Goal: Information Seeking & Learning: Learn about a topic

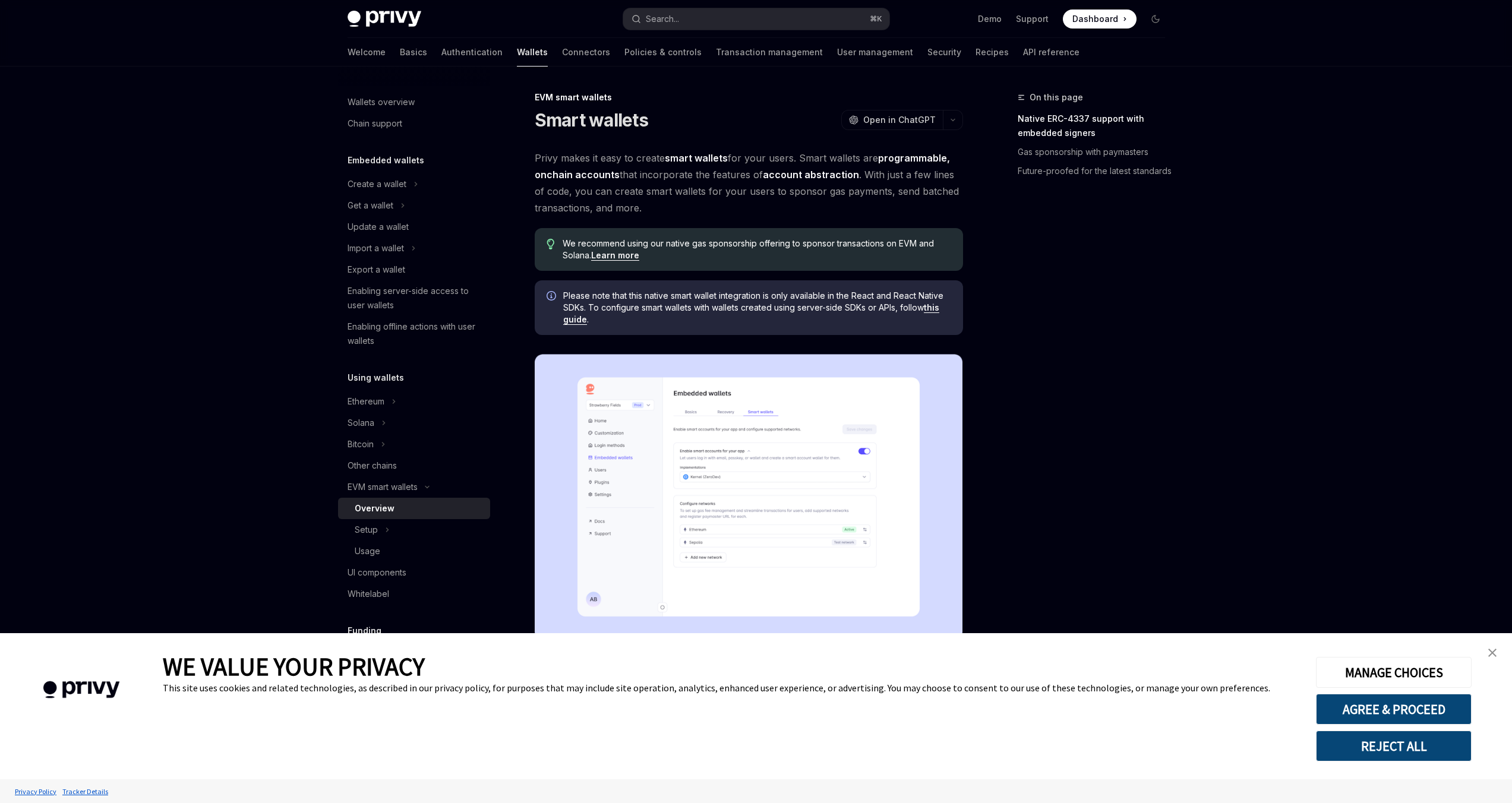
type textarea "*"
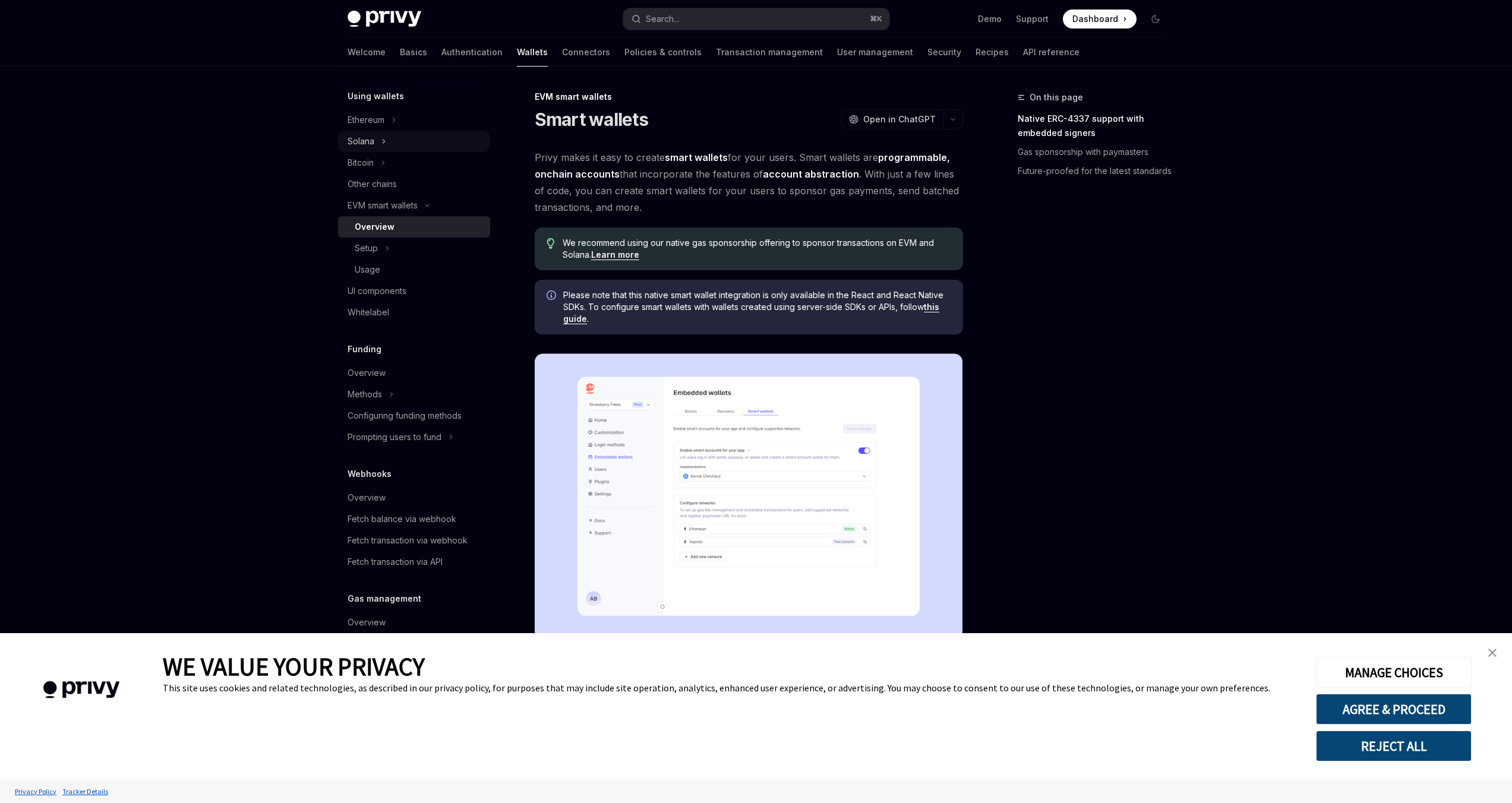
scroll to position [2, 0]
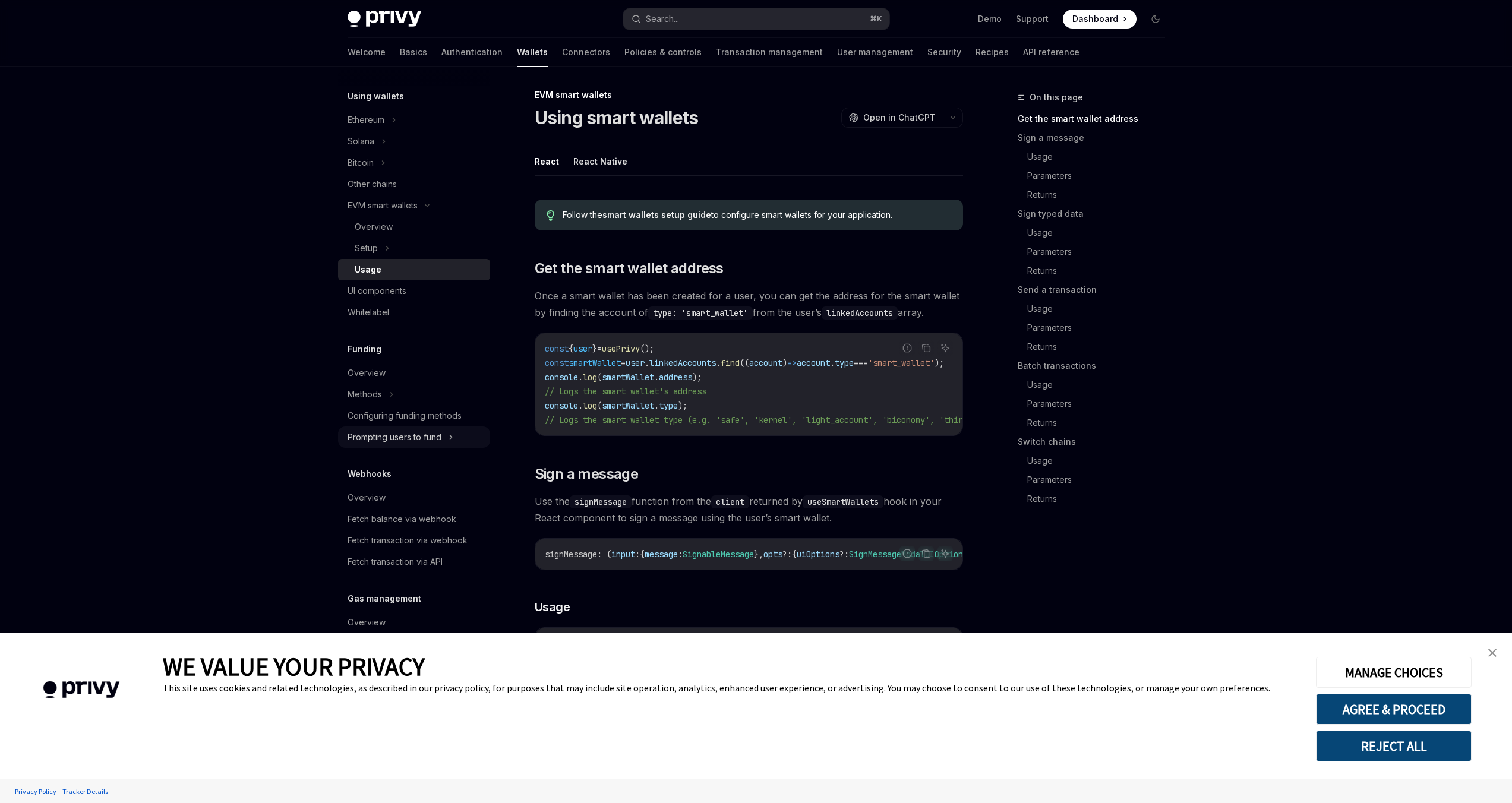
scroll to position [279, 0]
click at [373, 255] on div "Setup" at bounding box center [366, 250] width 23 height 14
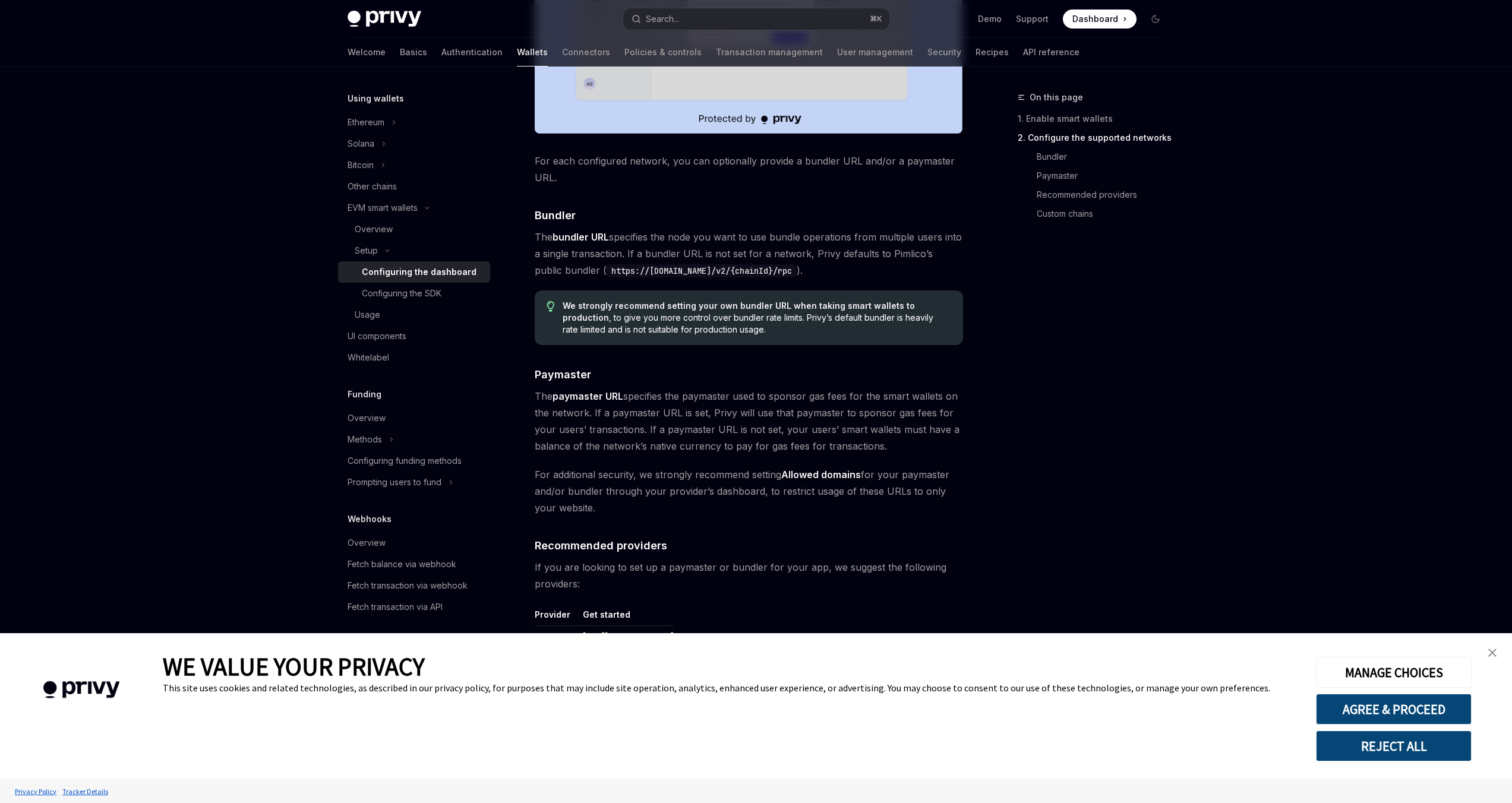
scroll to position [1040, 0]
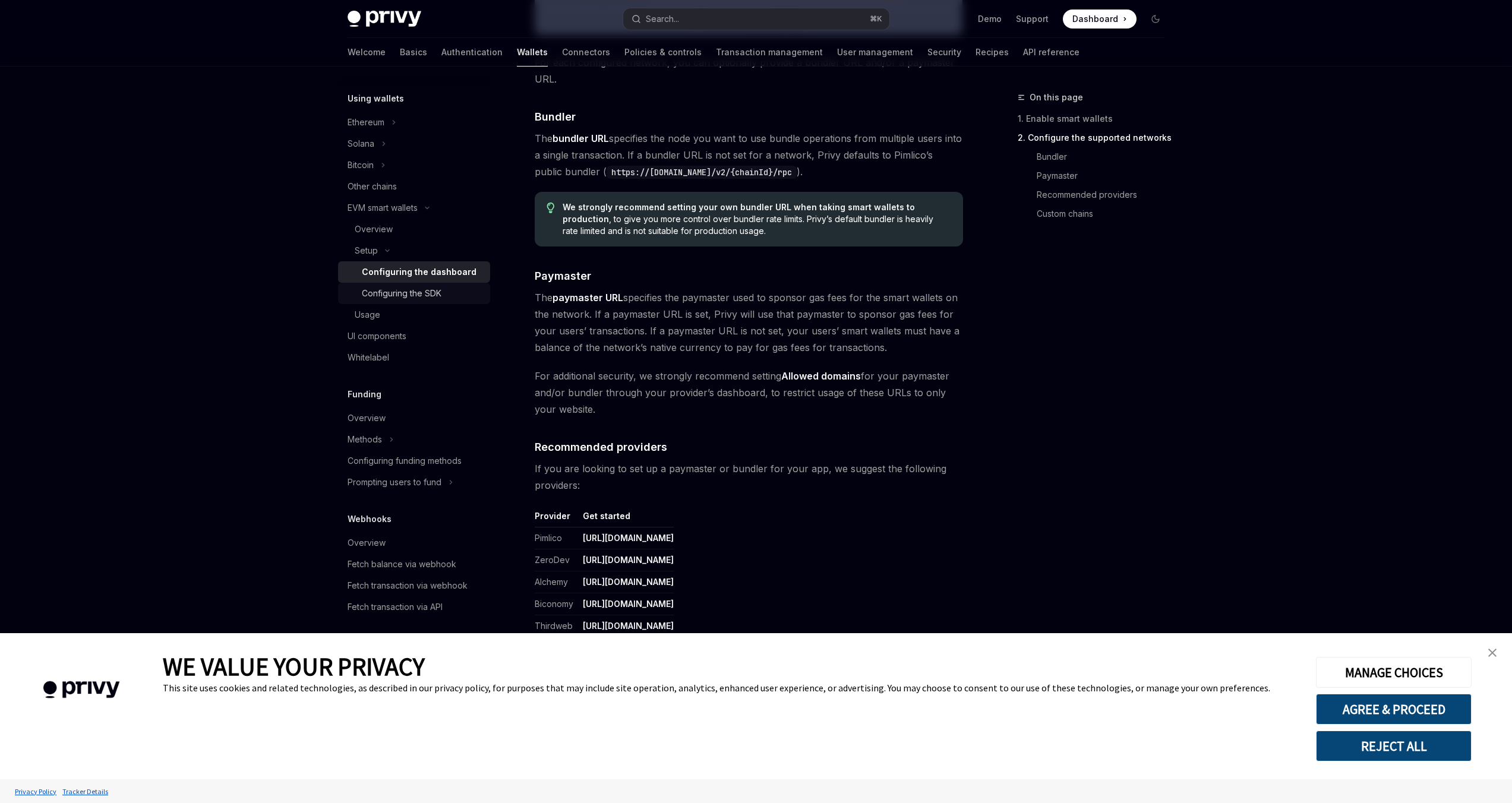
click at [433, 287] on div "Configuring the SDK" at bounding box center [402, 294] width 80 height 14
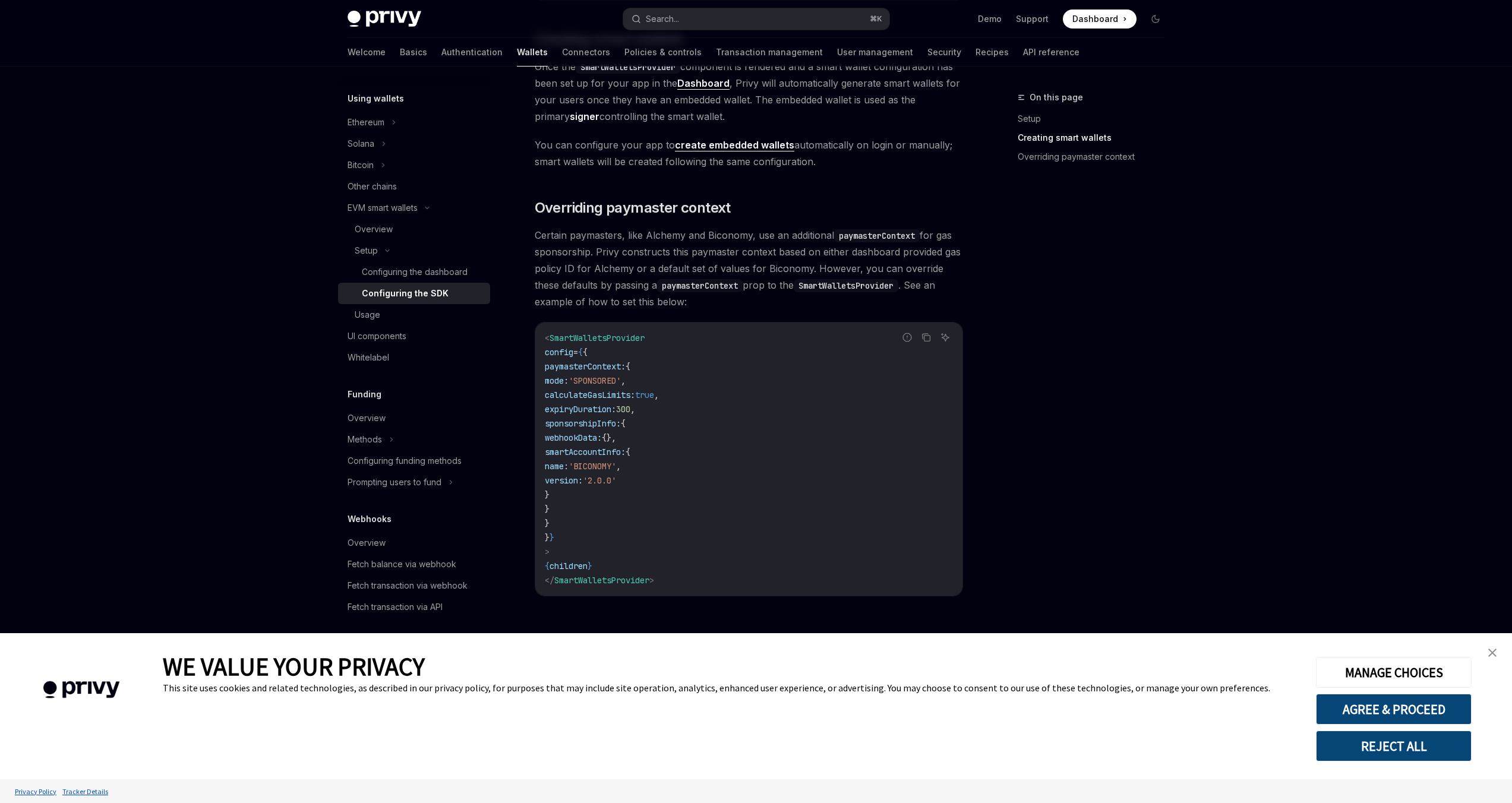
scroll to position [759, 0]
click at [418, 325] on link "UI components" at bounding box center [414, 336] width 152 height 22
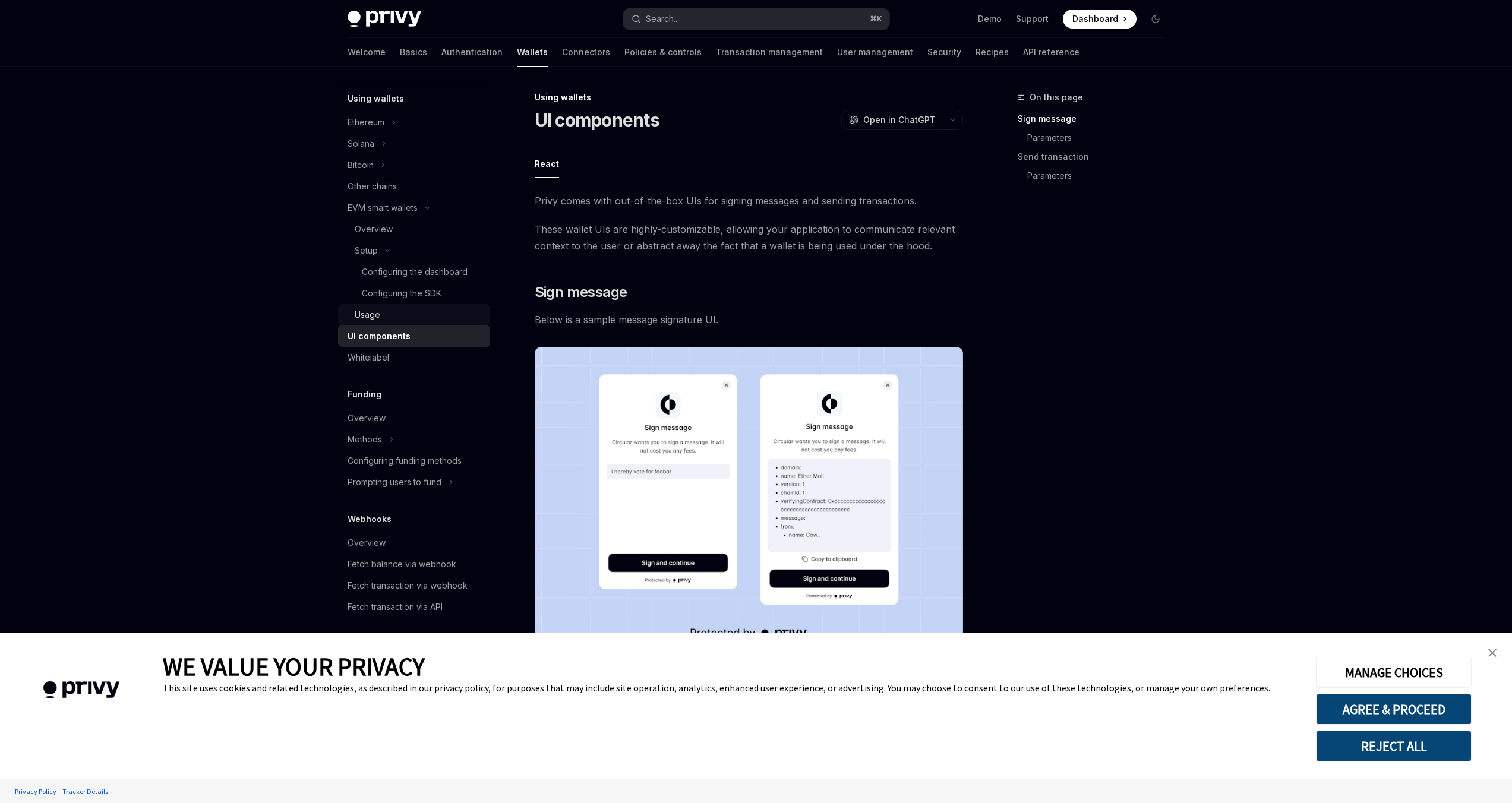
click at [425, 316] on div "Usage" at bounding box center [419, 315] width 128 height 14
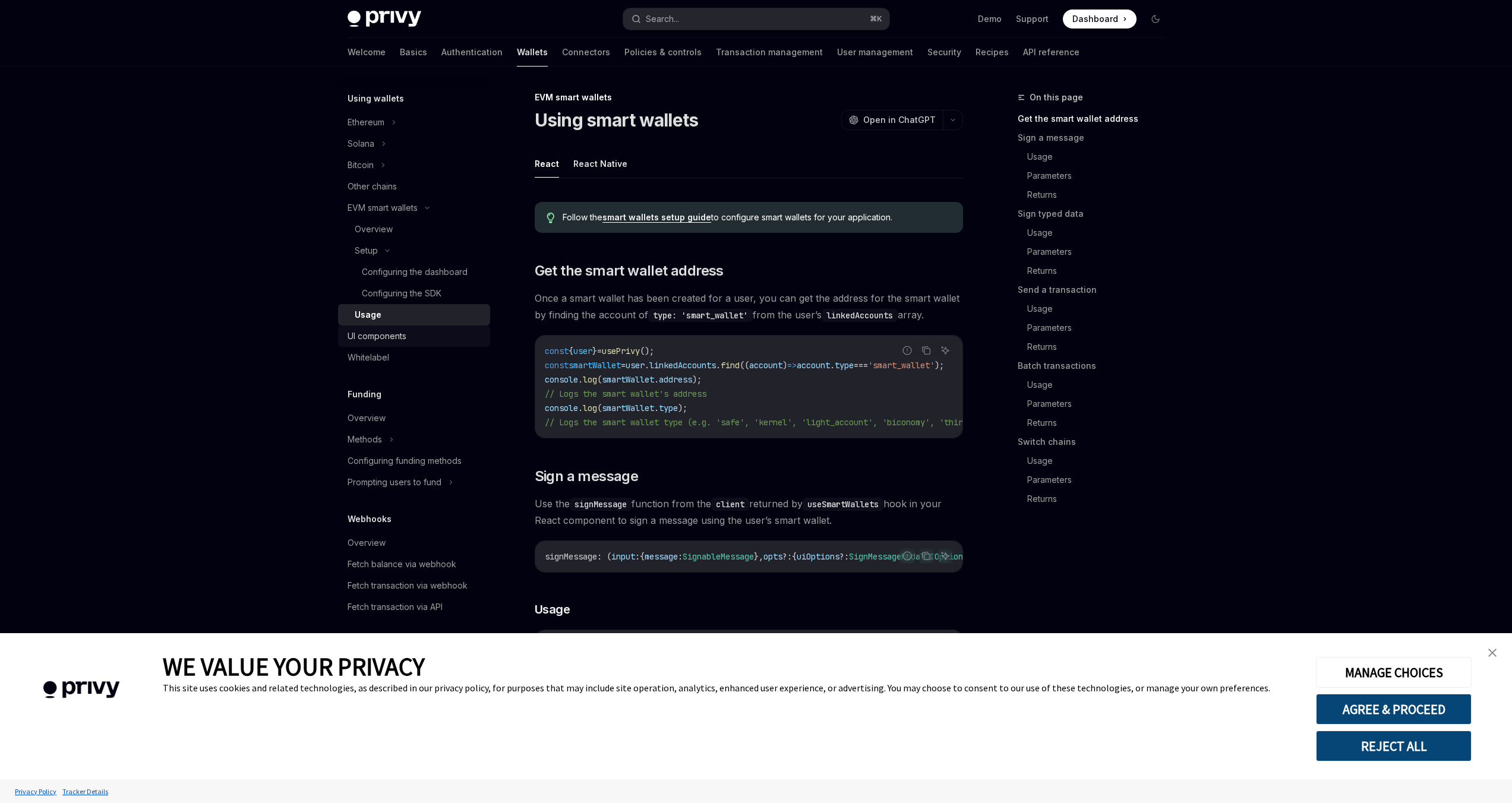
click at [415, 329] on div "UI components" at bounding box center [415, 336] width 135 height 14
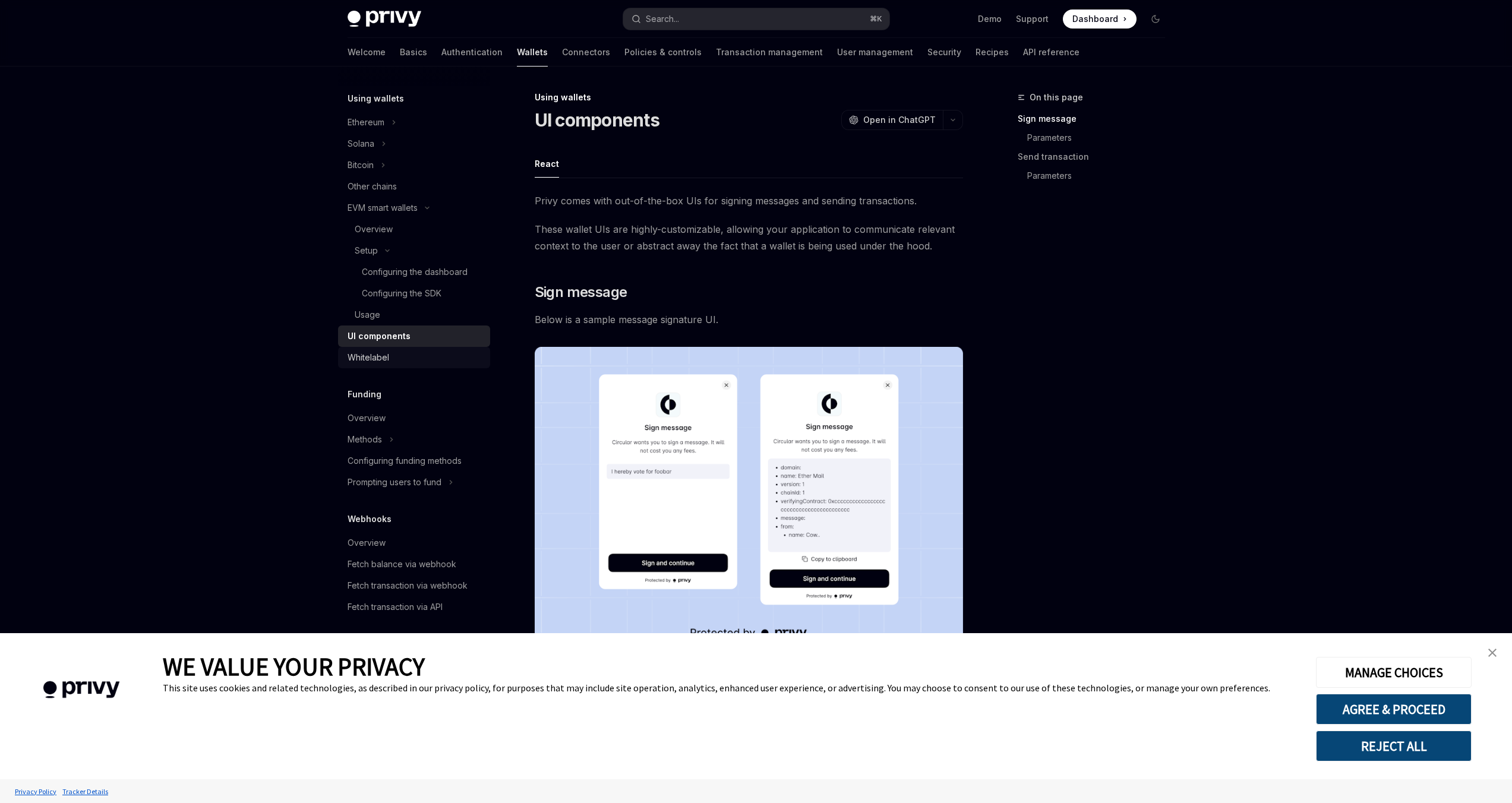
click at [425, 348] on link "Whitelabel" at bounding box center [414, 358] width 152 height 22
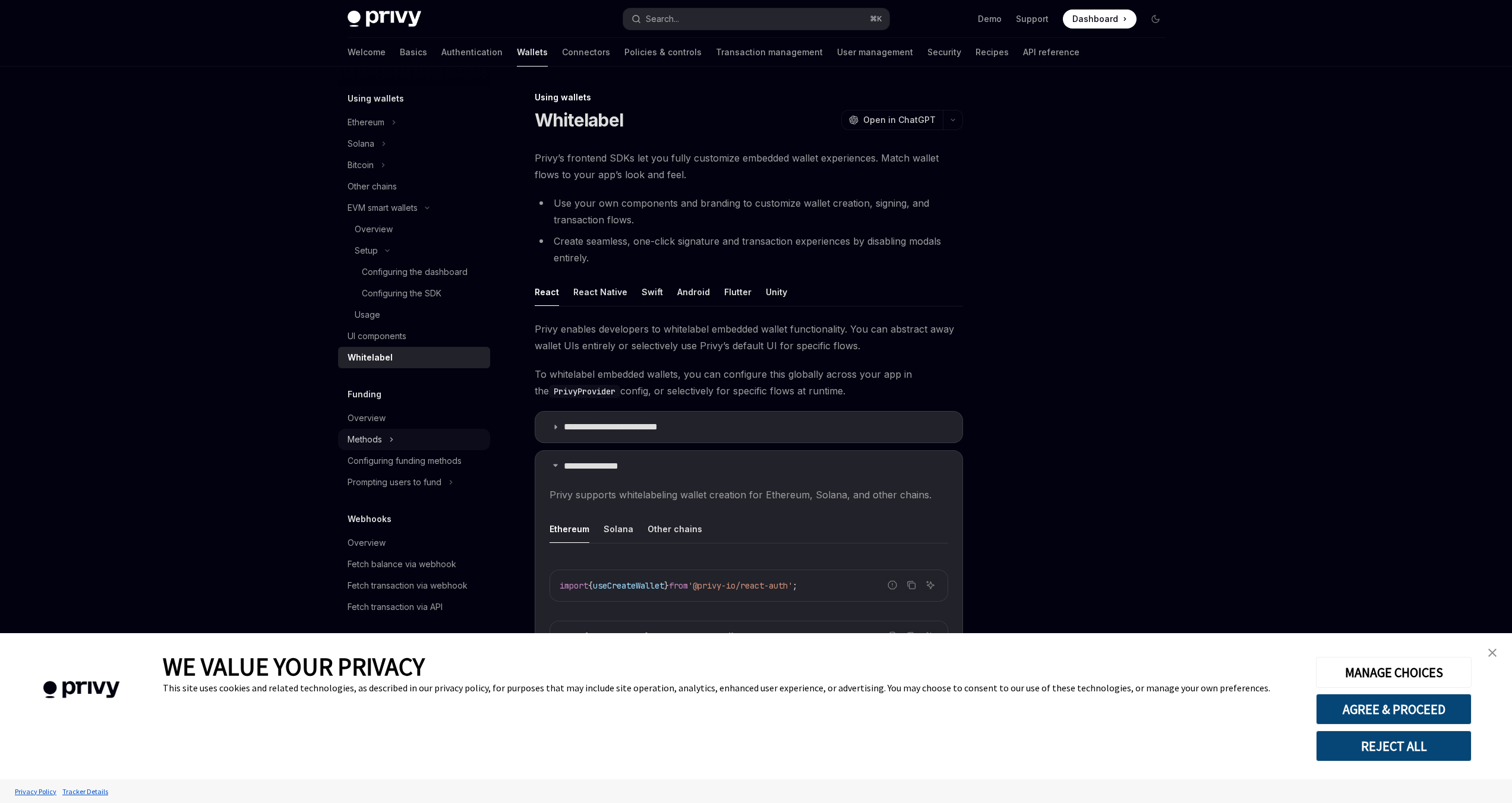
click at [451, 430] on button "Methods" at bounding box center [414, 440] width 152 height 22
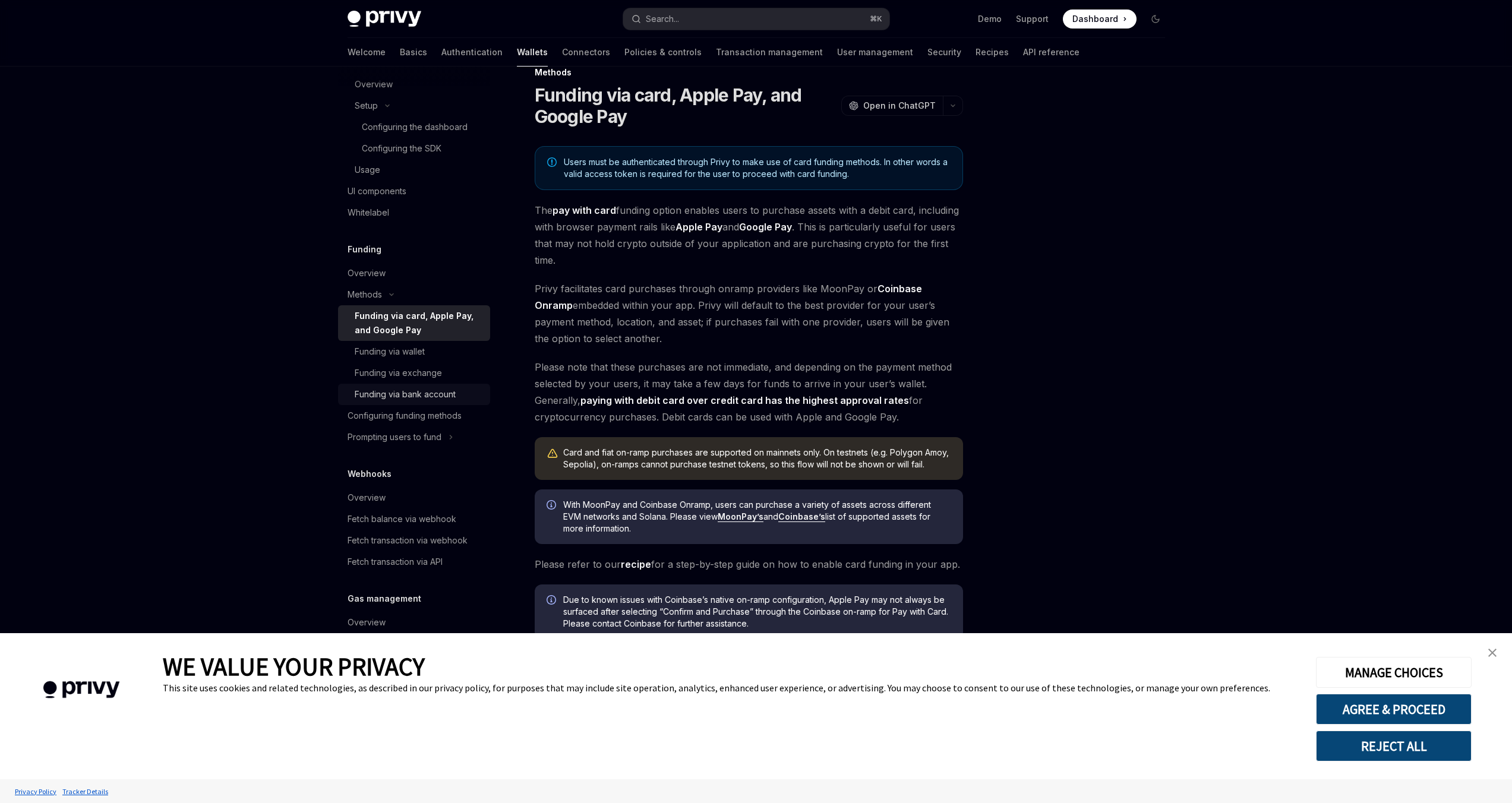
scroll to position [53, 0]
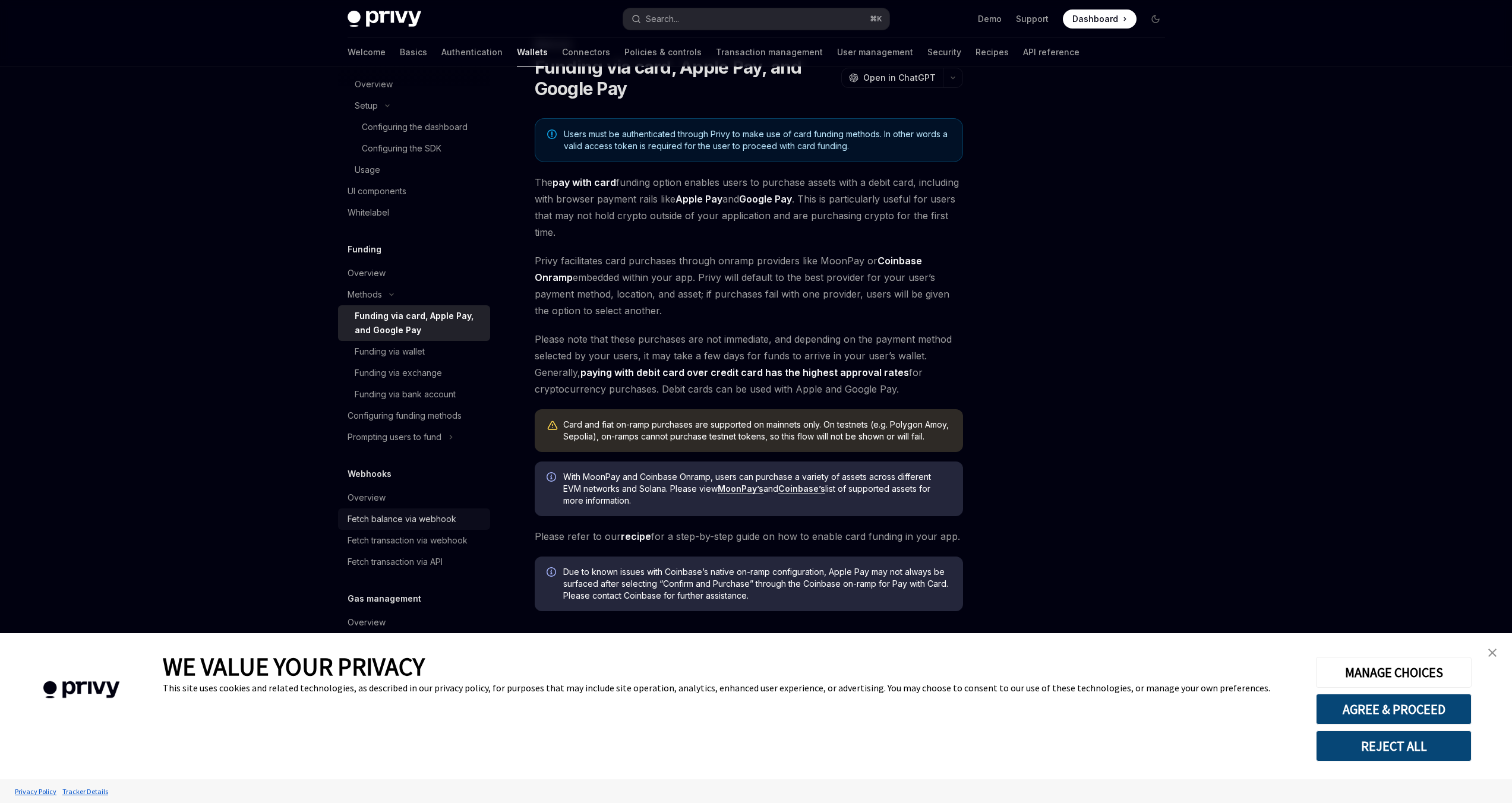
click at [418, 511] on link "Fetch balance via webhook" at bounding box center [414, 520] width 152 height 22
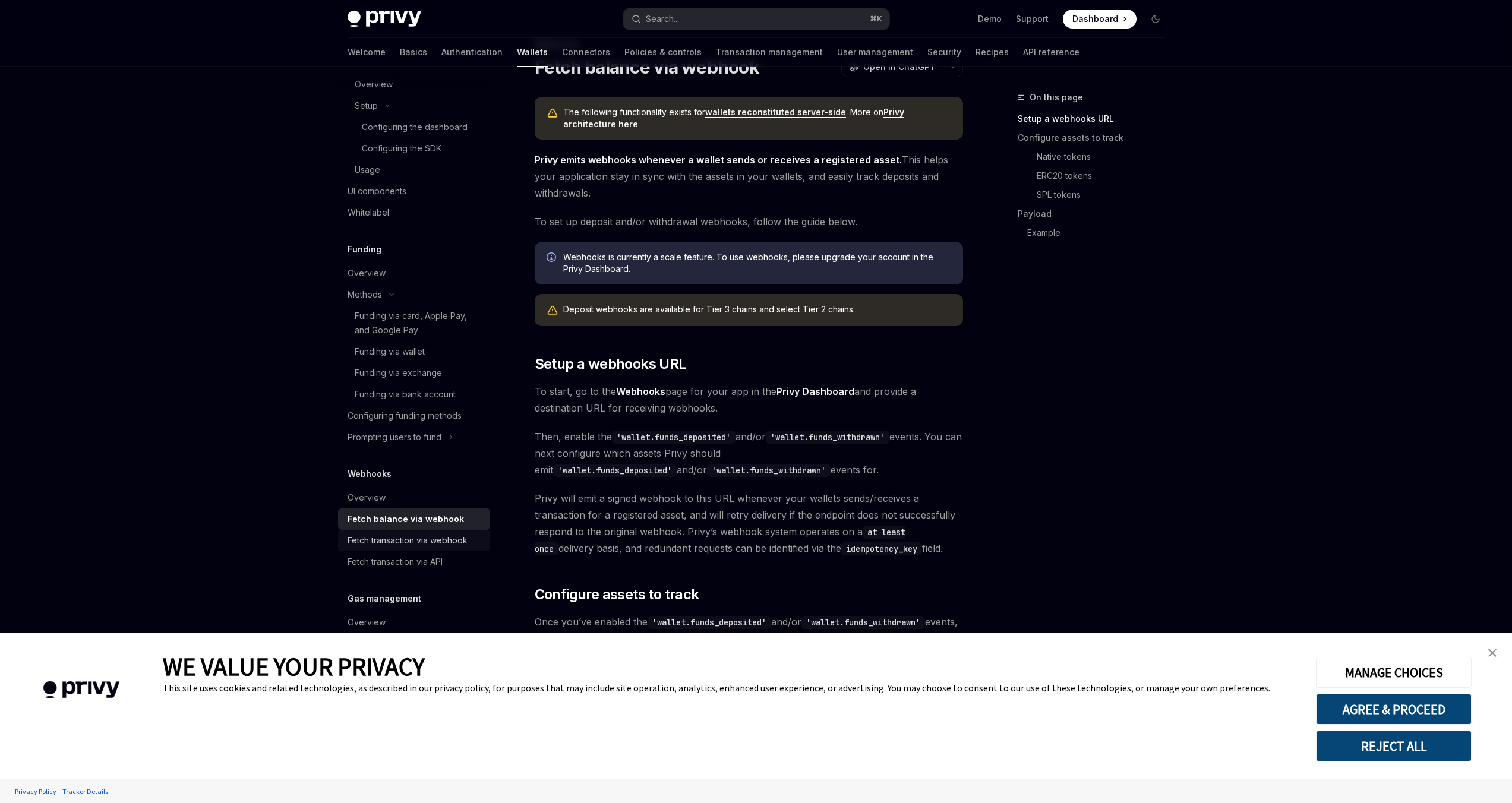
click at [428, 532] on link "Fetch transaction via webhook" at bounding box center [414, 541] width 152 height 22
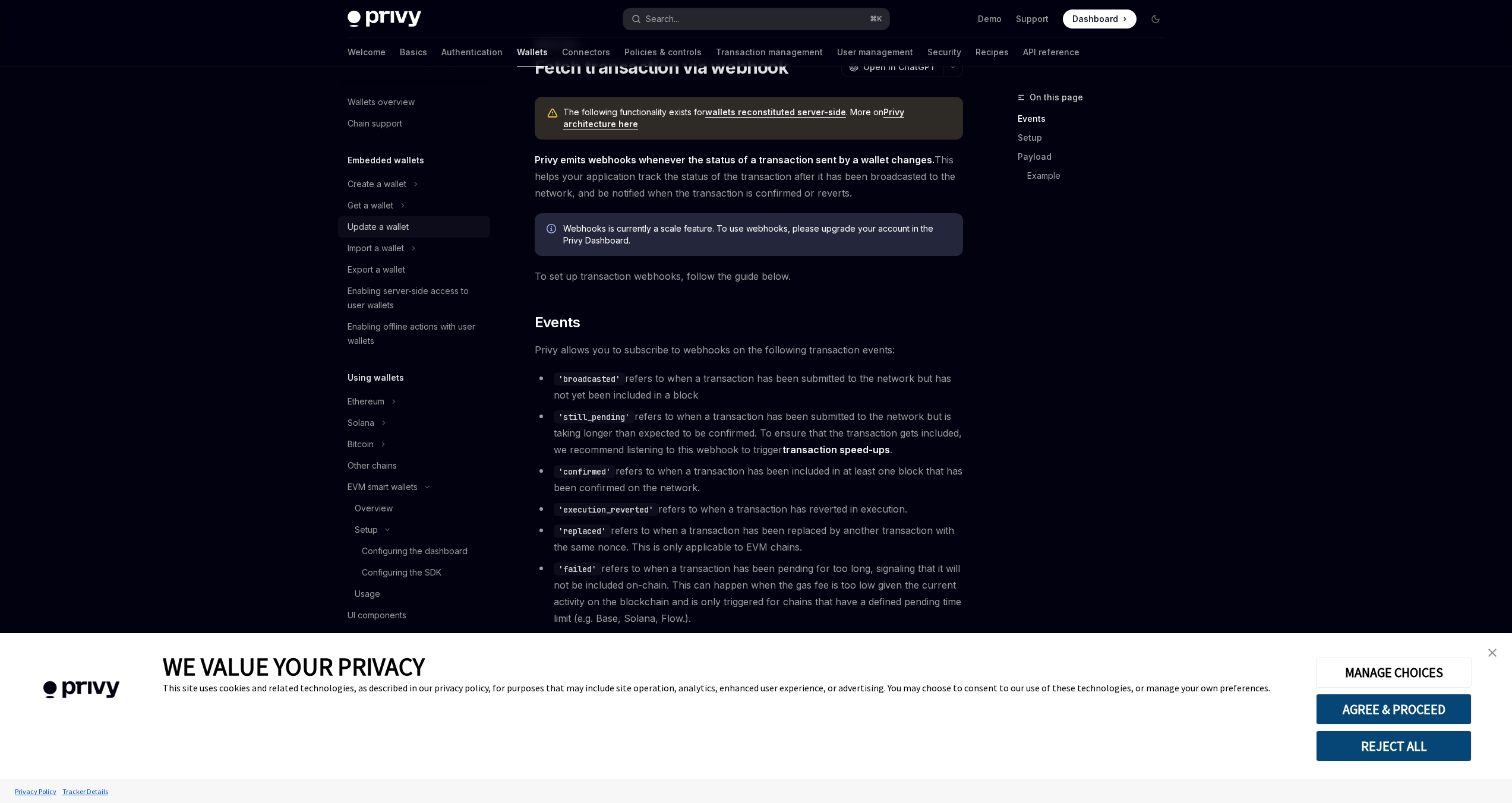
click at [421, 224] on div "Update a wallet" at bounding box center [415, 227] width 135 height 14
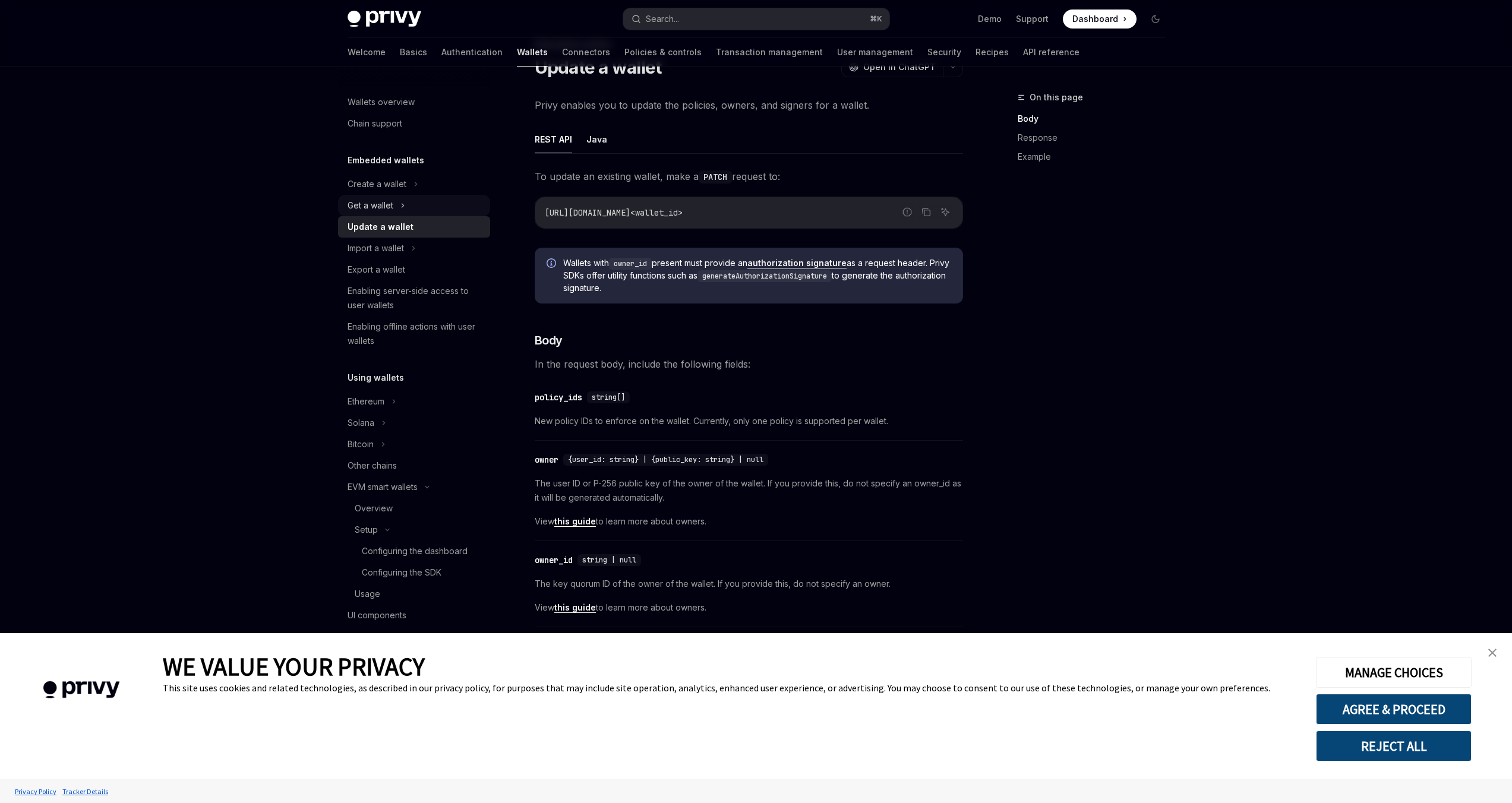
click at [420, 214] on button "Get a wallet" at bounding box center [414, 206] width 152 height 22
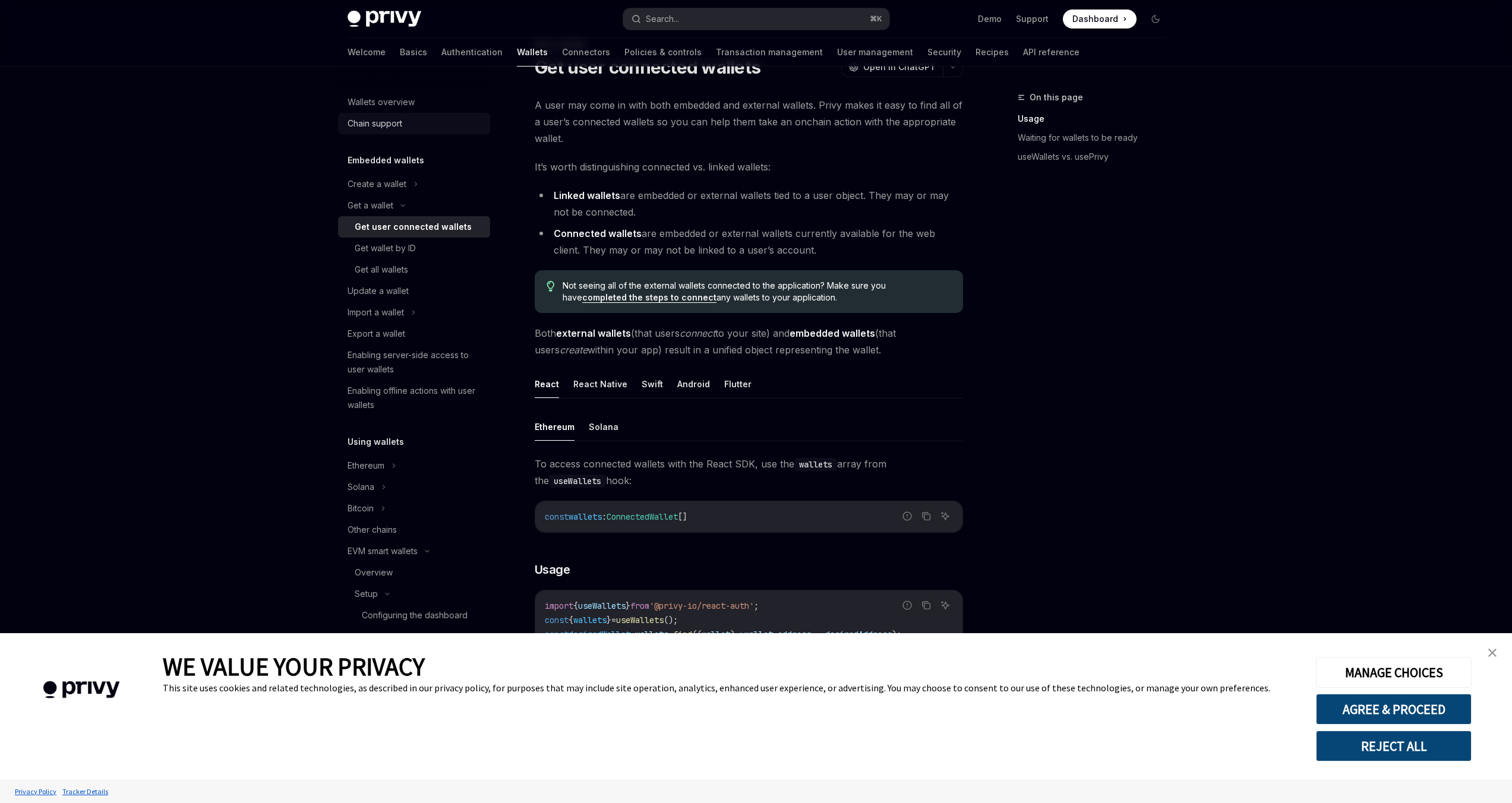
click at [431, 130] on div "Chain support" at bounding box center [415, 123] width 135 height 14
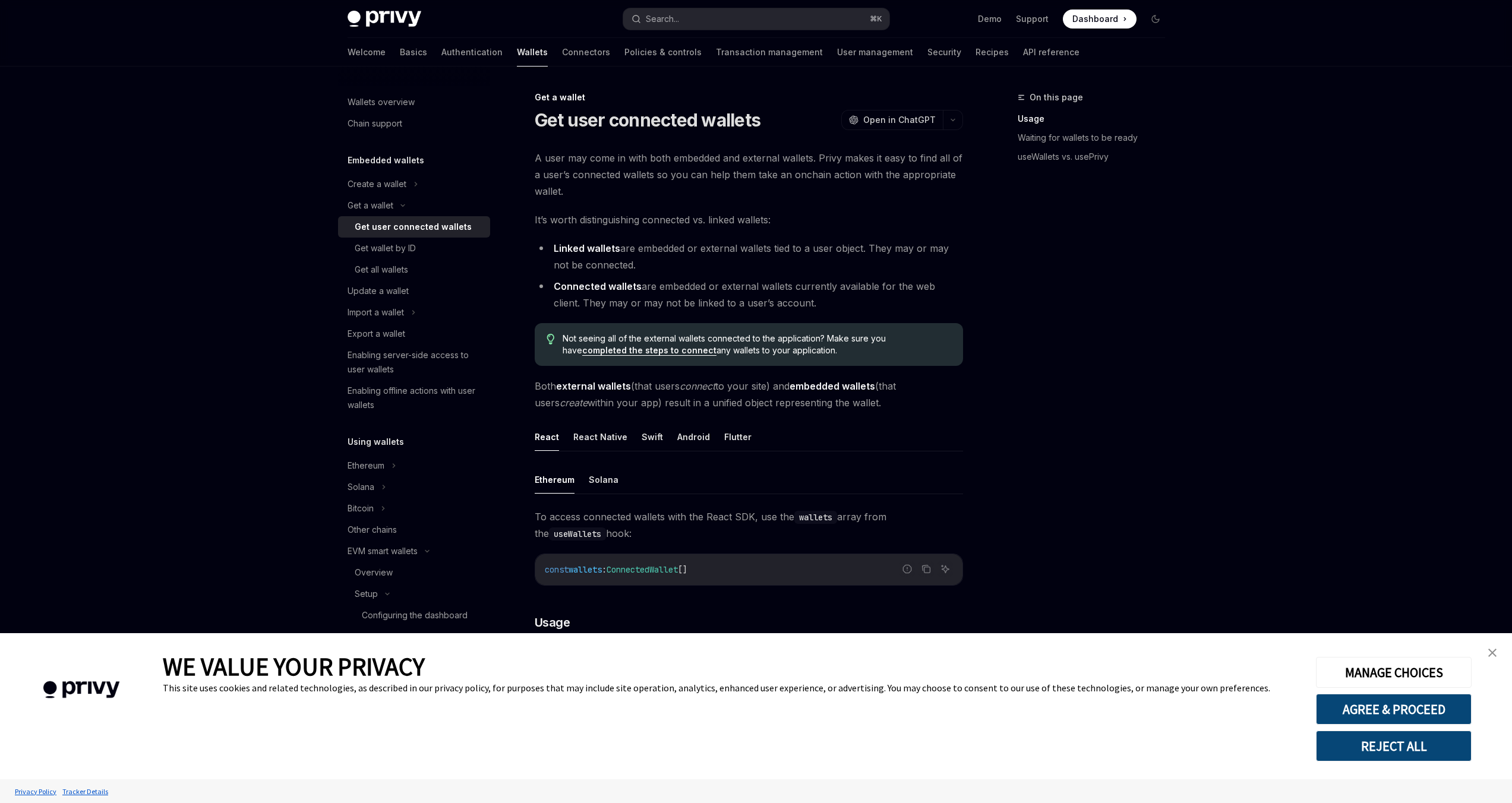
scroll to position [53, 0]
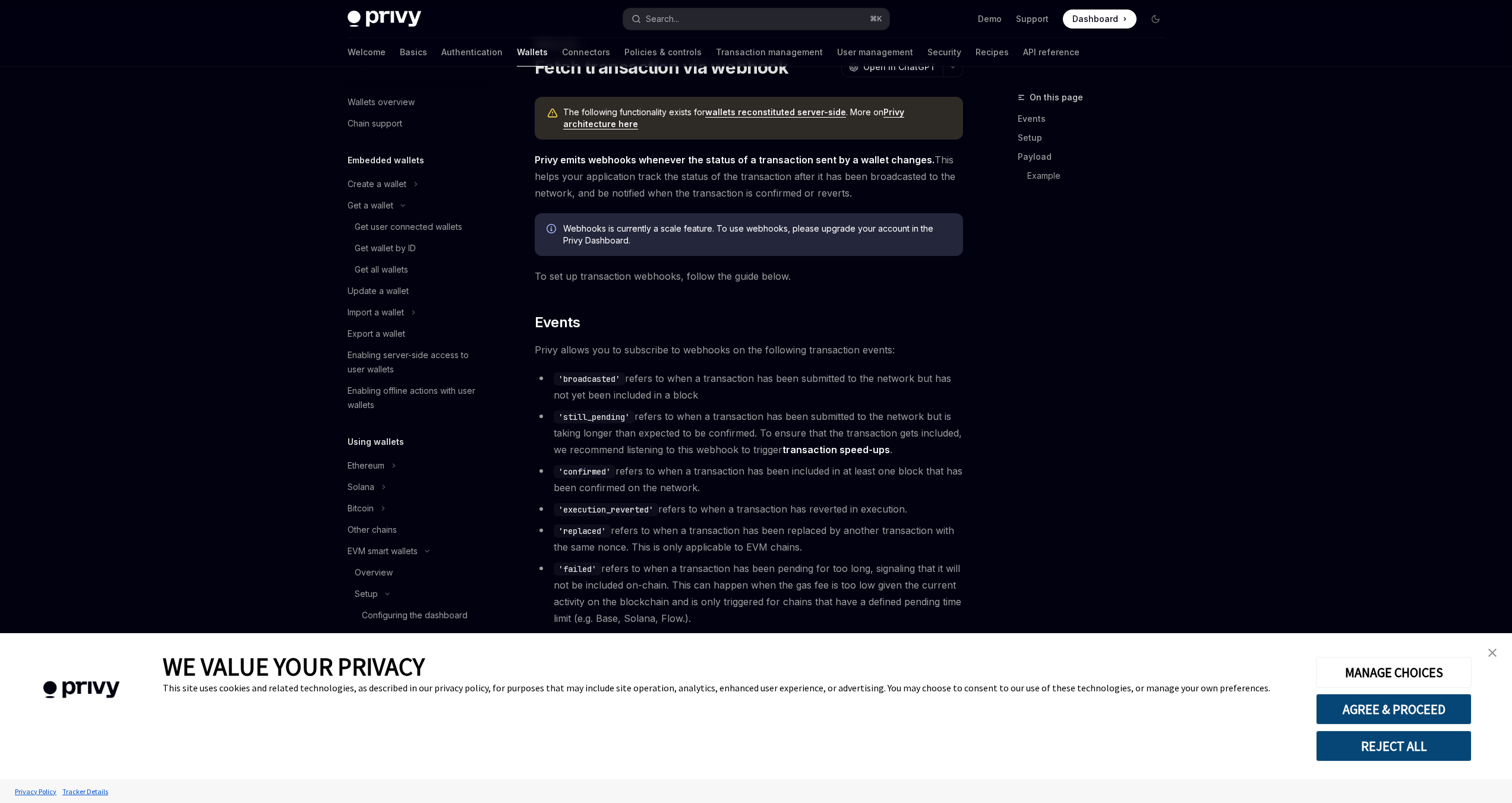
scroll to position [488, 0]
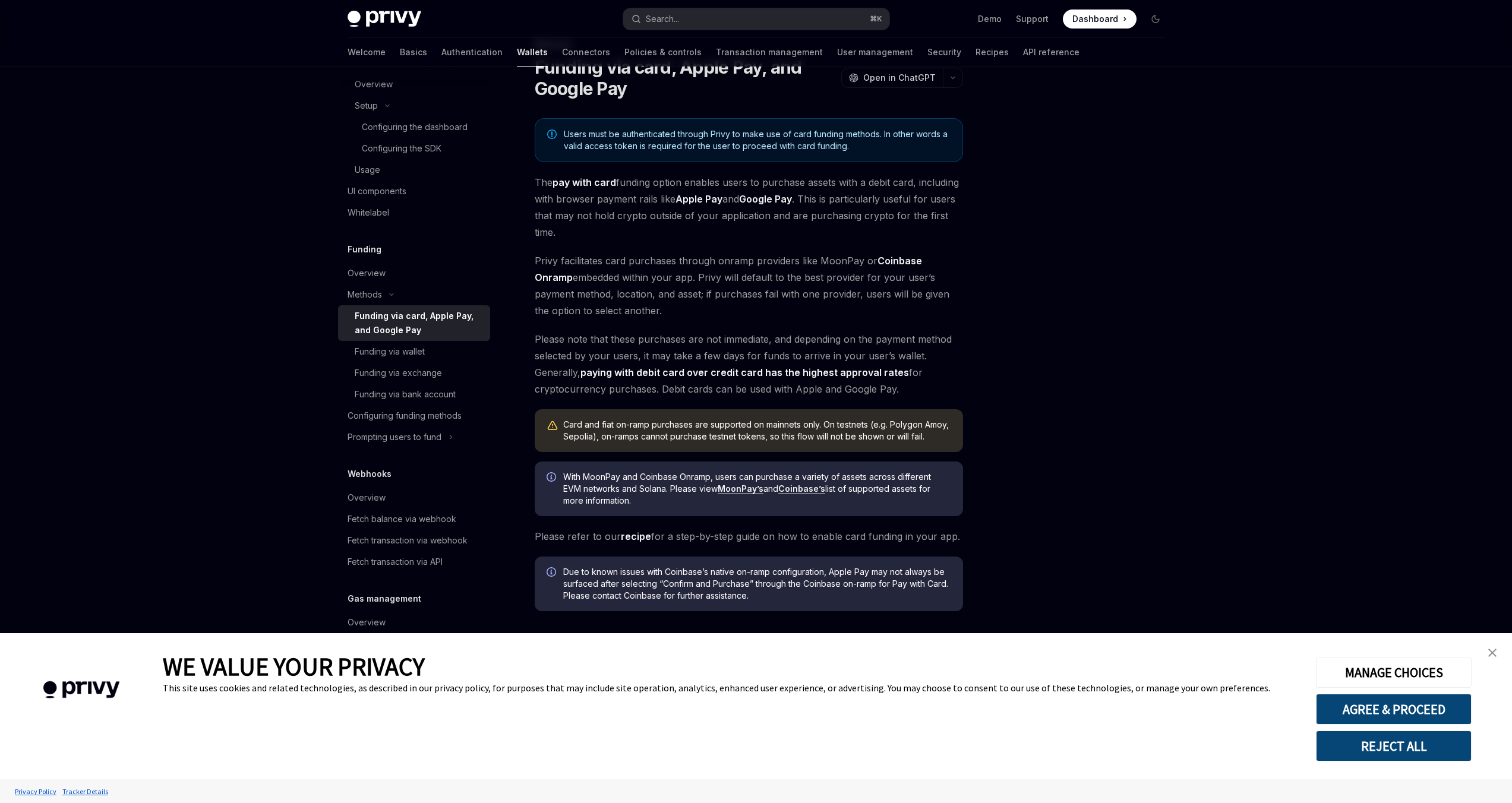
type textarea "*"
